Goal: Task Accomplishment & Management: Manage account settings

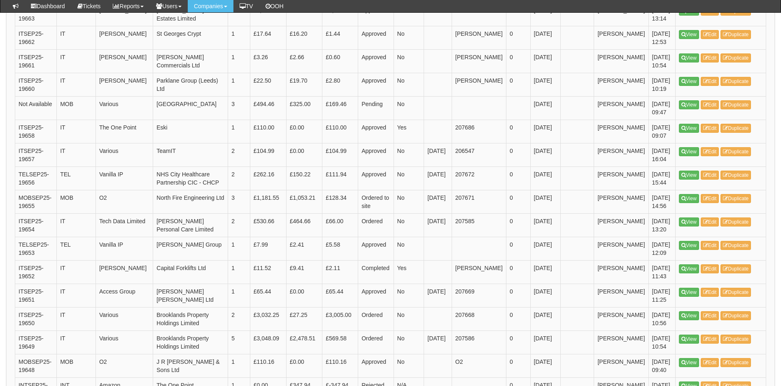
scroll to position [1197, 0]
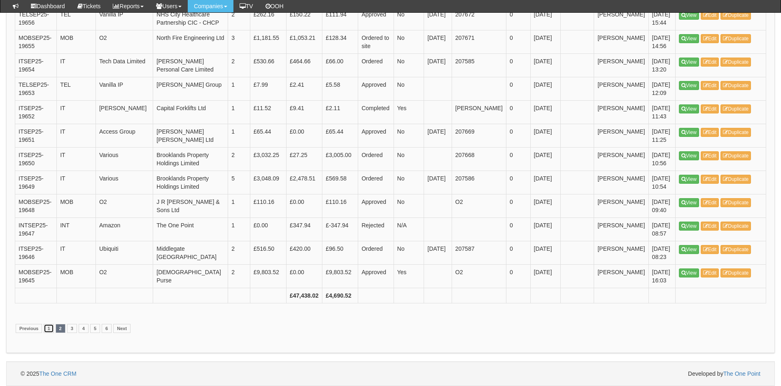
click at [47, 328] on link "1" at bounding box center [49, 328] width 10 height 9
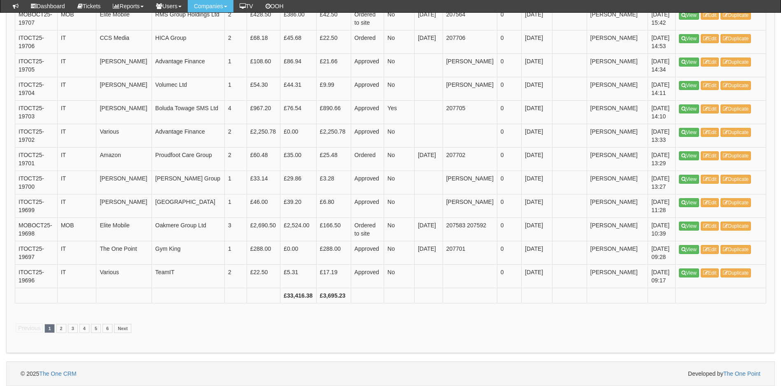
scroll to position [1189, 0]
click at [63, 328] on link "2" at bounding box center [61, 328] width 10 height 9
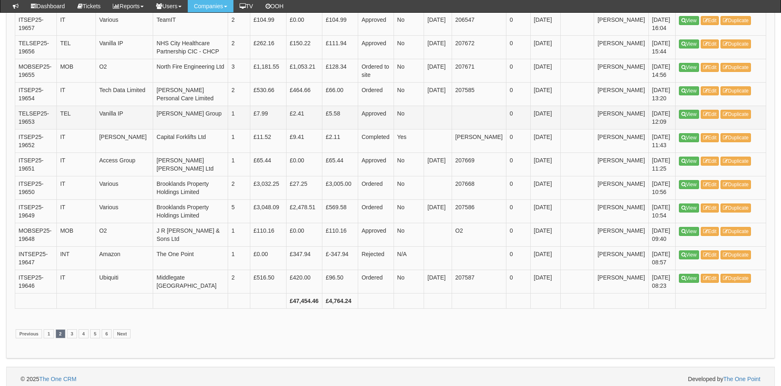
scroll to position [1193, 0]
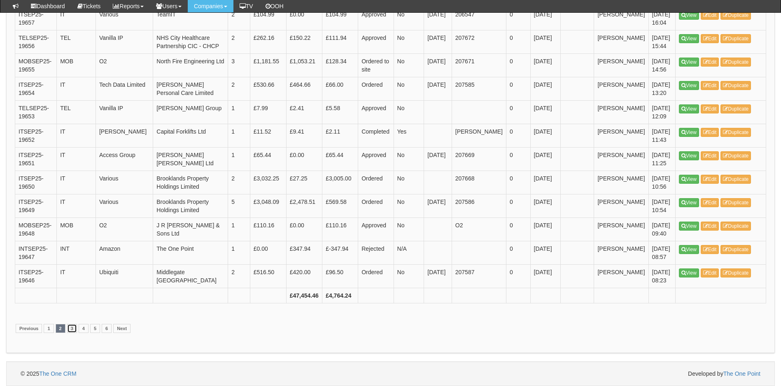
click at [72, 333] on link "3" at bounding box center [72, 328] width 10 height 9
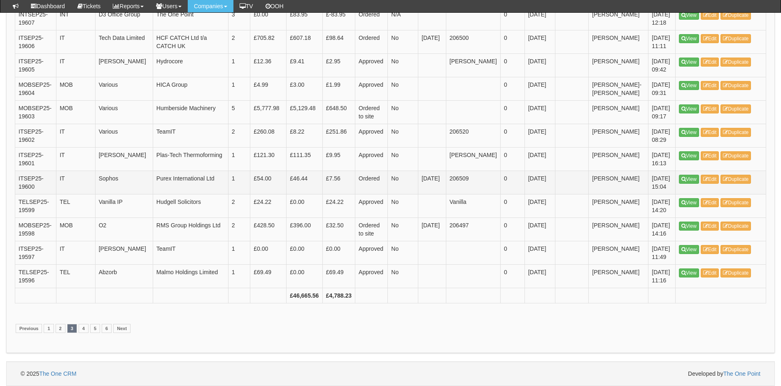
scroll to position [1205, 0]
click at [45, 330] on link "1" at bounding box center [49, 328] width 10 height 9
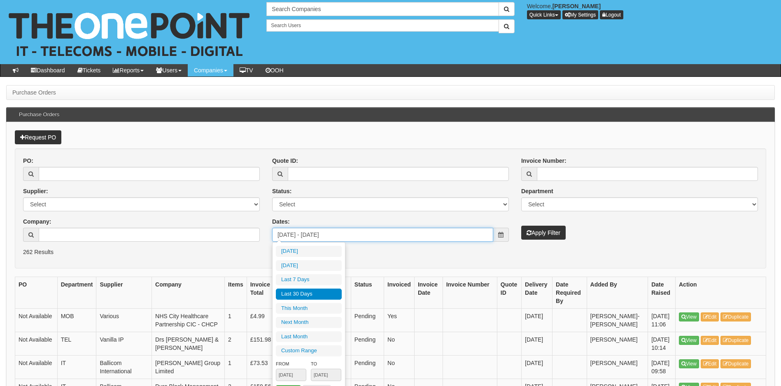
drag, startPoint x: 353, startPoint y: 237, endPoint x: 232, endPoint y: 237, distance: 120.6
click at [232, 237] on div "PO: Supplier: Select 123 REG.co.uk 1Password 3 4Gon AA Jones Electric Ltd Abzor…" at bounding box center [390, 202] width 747 height 91
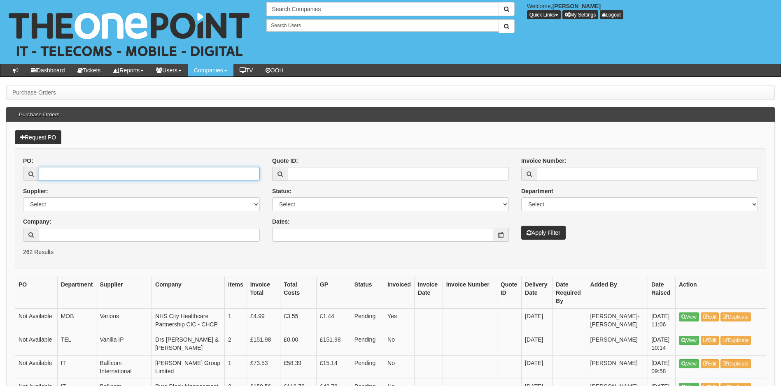
click at [68, 176] on input "PO:" at bounding box center [149, 174] width 221 height 14
type input "19747"
click at [521, 226] on button "Apply Filter" at bounding box center [543, 233] width 44 height 14
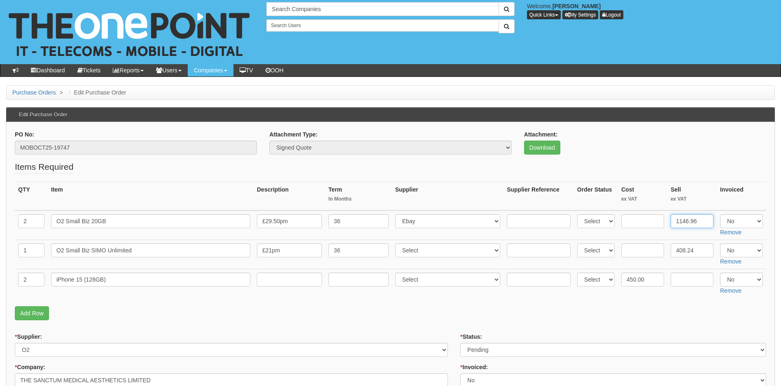
click at [705, 223] on input "1146.96" at bounding box center [691, 221] width 43 height 14
drag, startPoint x: 704, startPoint y: 223, endPoint x: 651, endPoint y: 230, distance: 54.0
click at [651, 230] on tr "2 O2 Small Biz 20GB £29.50pm 36 Select 123 [DOMAIN_NAME] 1Password 3 4Gon [PERS…" at bounding box center [390, 226] width 751 height 30
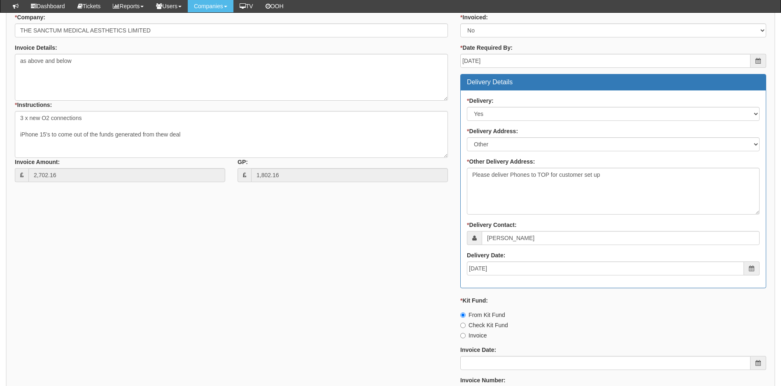
scroll to position [469, 0]
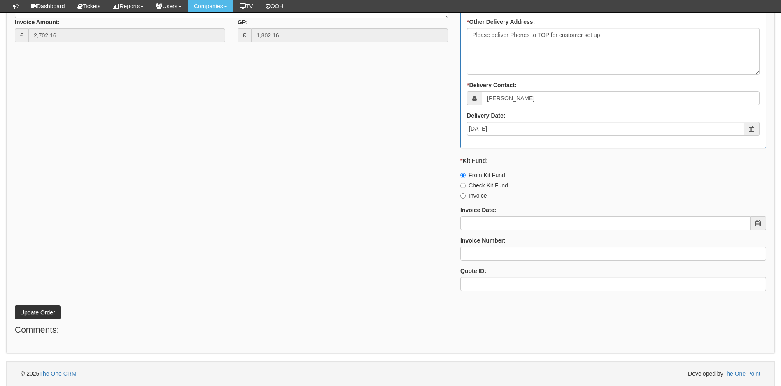
type input "573.48"
click at [30, 312] on button "Update Order" at bounding box center [38, 313] width 46 height 14
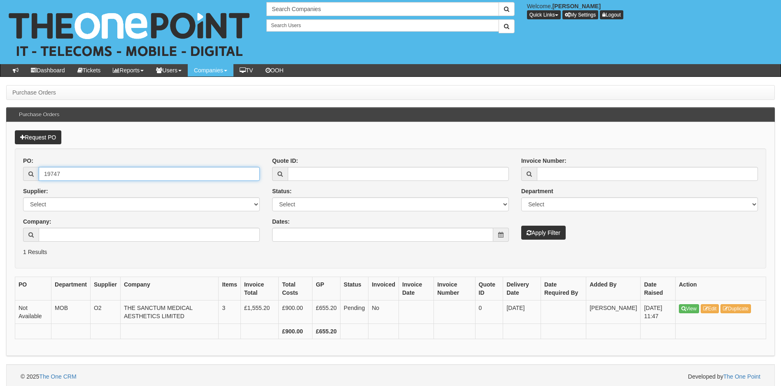
click at [32, 170] on div "19747" at bounding box center [141, 174] width 237 height 14
drag, startPoint x: 112, startPoint y: 172, endPoint x: 31, endPoint y: 176, distance: 80.4
click at [31, 176] on div "19747" at bounding box center [141, 174] width 237 height 14
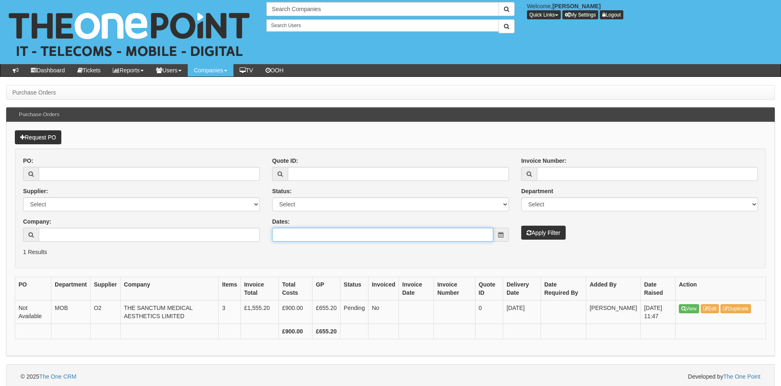
click at [335, 233] on input "Dates:" at bounding box center [382, 235] width 221 height 14
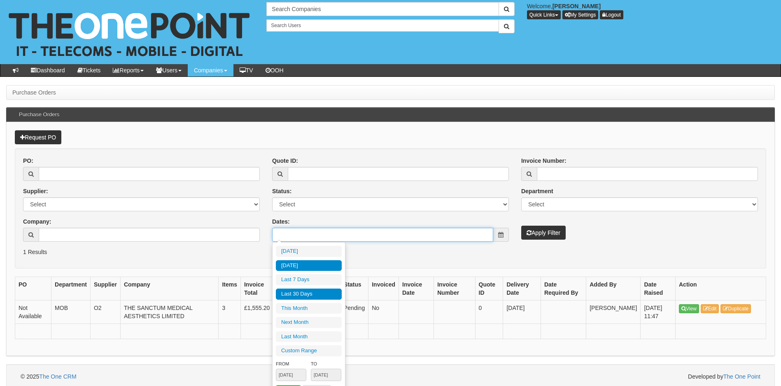
type input "2025-10-07"
type input "2025-09-09"
type input "[DATE]"
type input "2025-09-09"
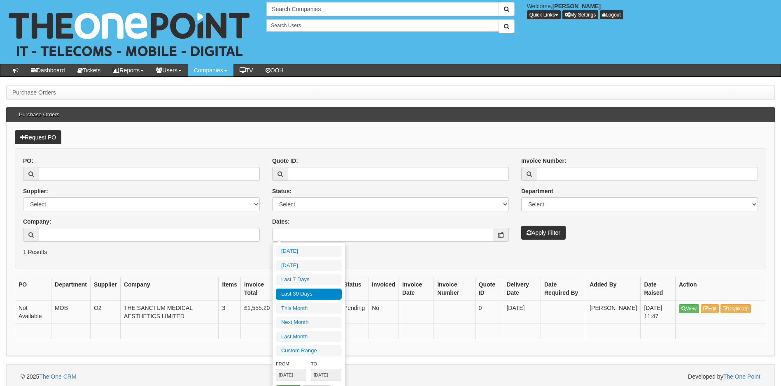
click at [306, 293] on li "Last 30 Days" at bounding box center [309, 294] width 66 height 11
type input "[DATE] - [DATE]"
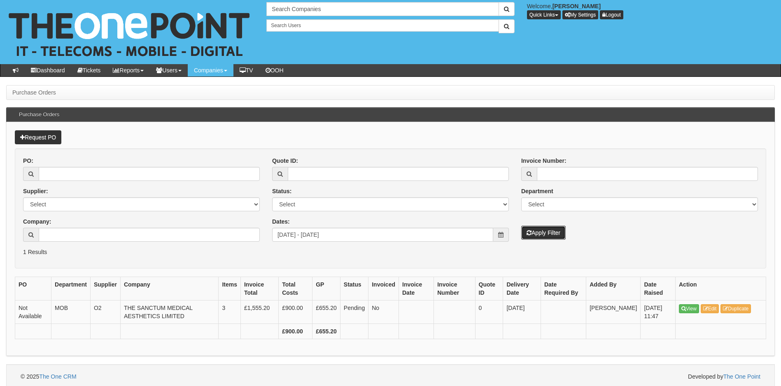
click at [534, 235] on button "Apply Filter" at bounding box center [543, 233] width 44 height 14
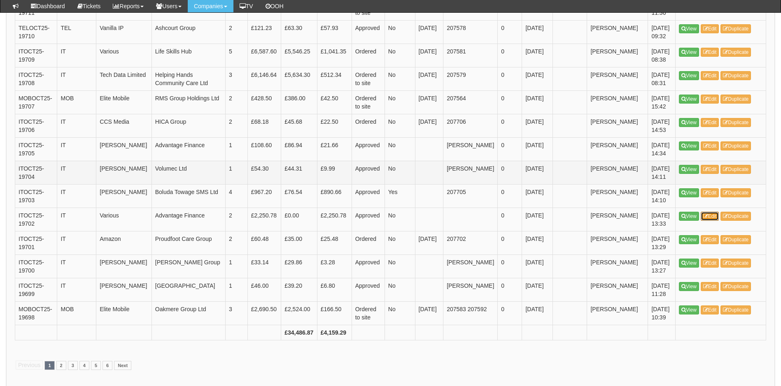
scroll to position [1152, 0]
click at [60, 361] on link "2" at bounding box center [61, 365] width 10 height 9
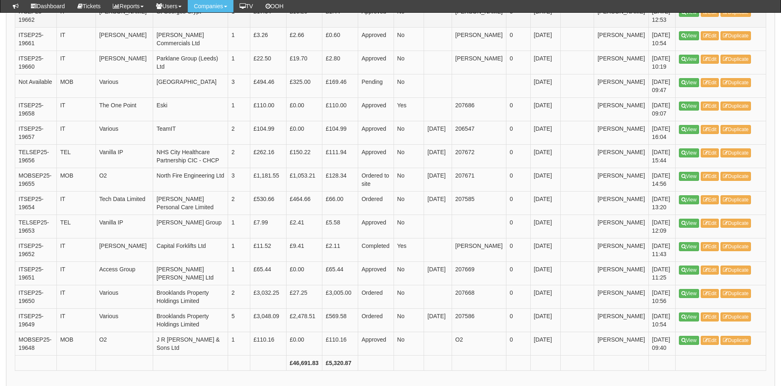
scroll to position [1152, 0]
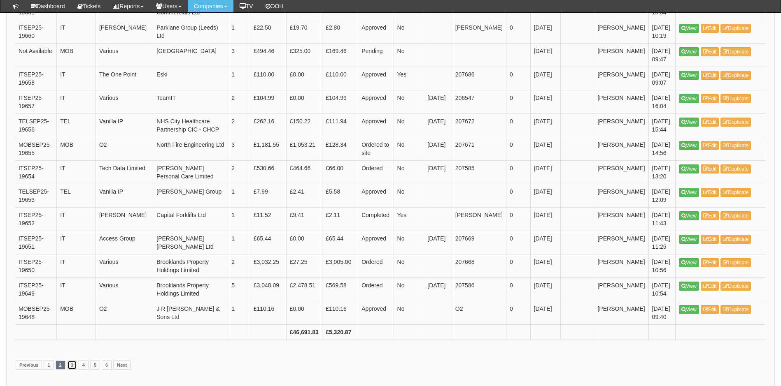
click at [70, 370] on link "3" at bounding box center [72, 365] width 10 height 9
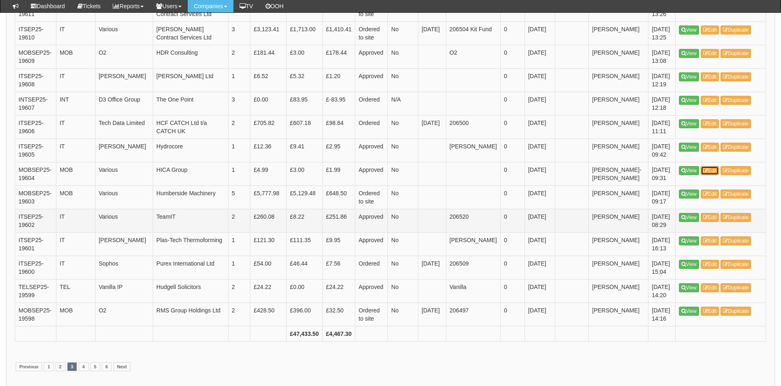
scroll to position [1193, 0]
